Goal: Book appointment/travel/reservation

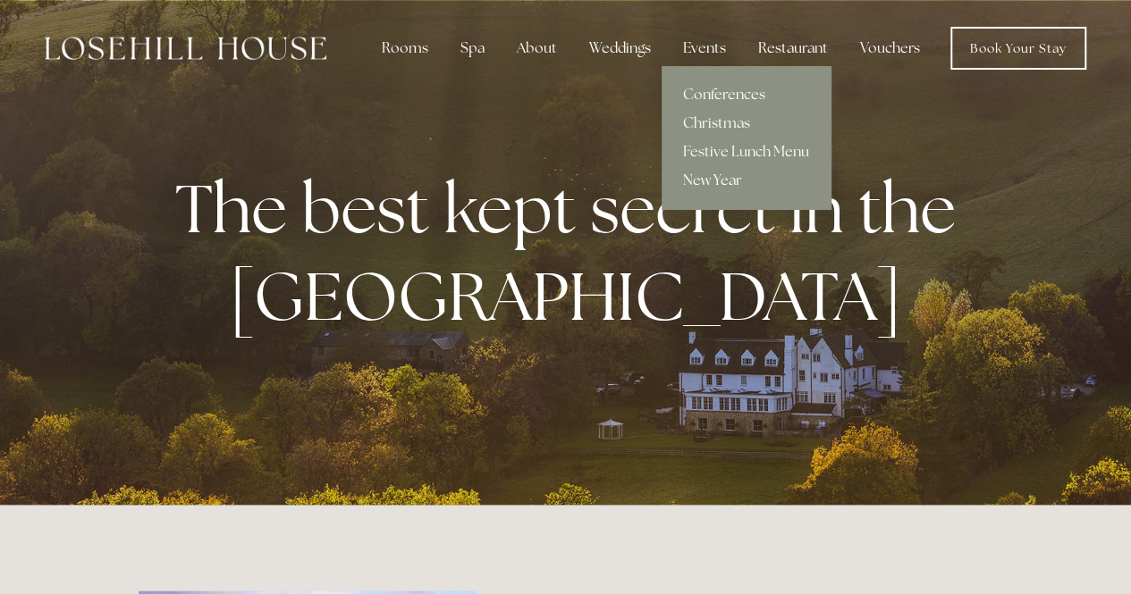
click at [700, 181] on link "New Year" at bounding box center [746, 180] width 169 height 29
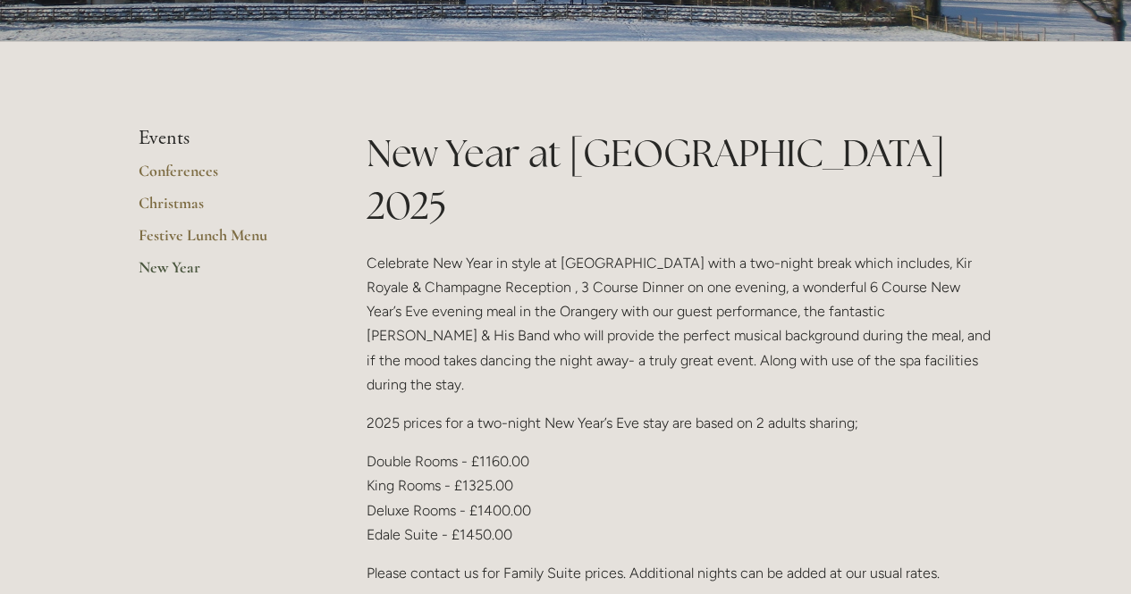
scroll to position [415, 0]
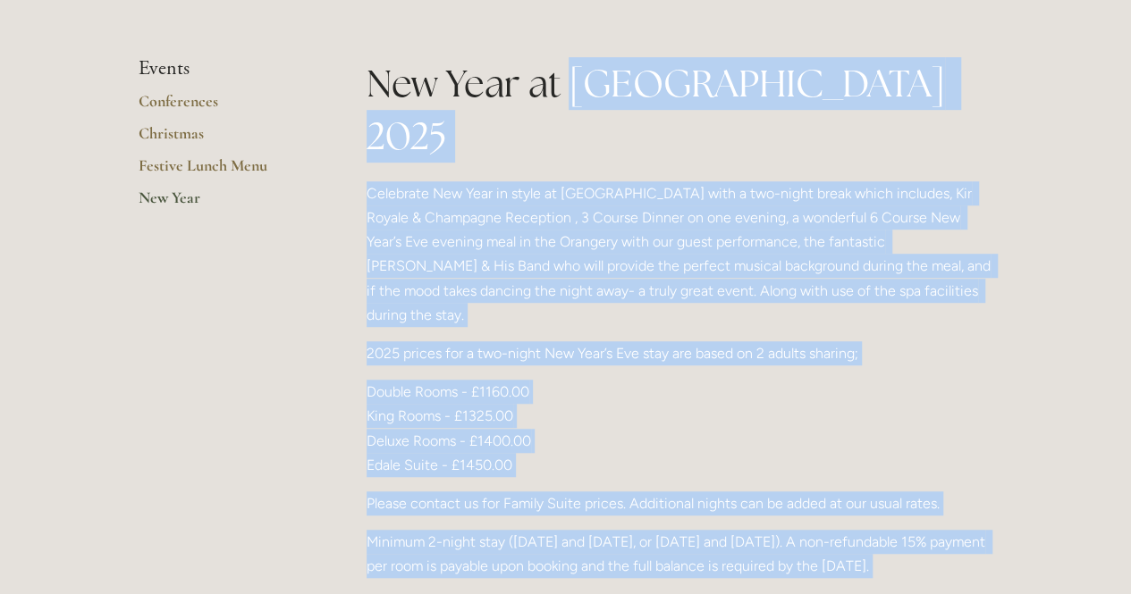
drag, startPoint x: 569, startPoint y: 85, endPoint x: 1014, endPoint y: 66, distance: 444.7
click at [1014, 66] on main "Events Conferences Christmas Festive Lunch Menu New Year New Year at Losehill H…" at bounding box center [566, 480] width 912 height 1018
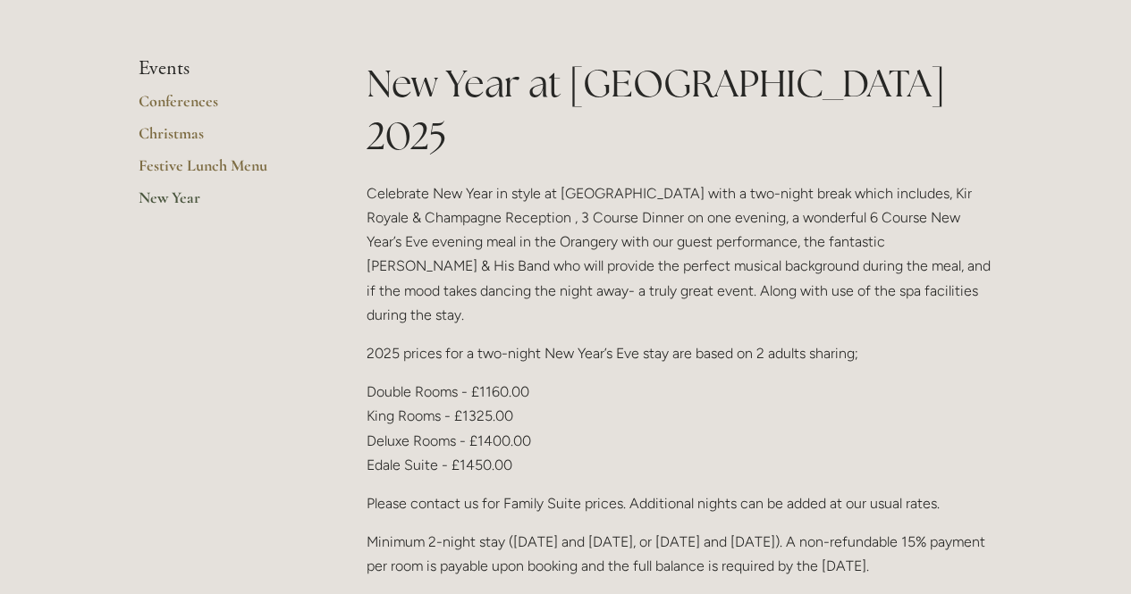
click at [1014, 66] on main "Events Conferences Christmas Festive Lunch Menu New Year New Year at Losehill H…" at bounding box center [566, 480] width 912 height 1018
